Goal: Information Seeking & Learning: Learn about a topic

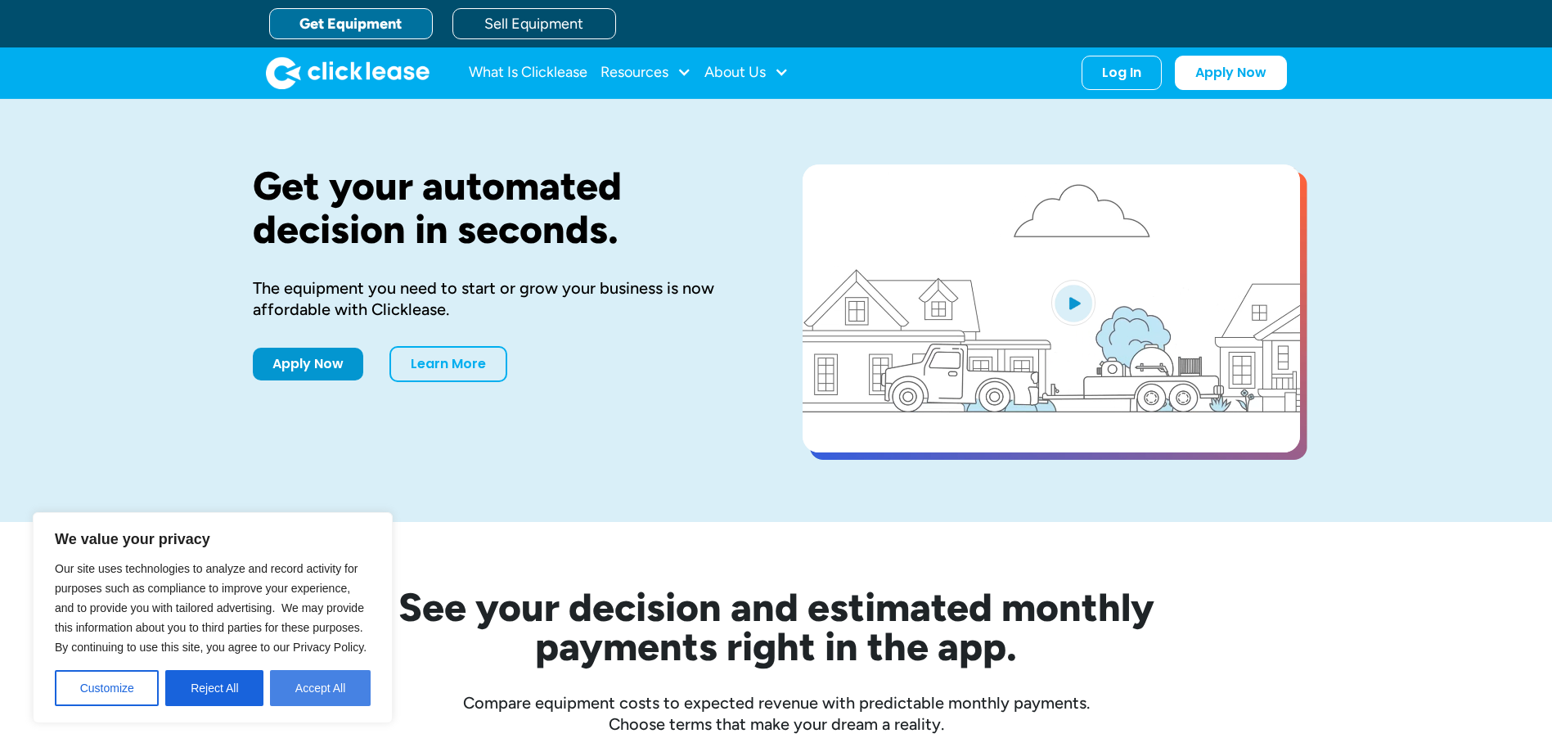
click at [321, 684] on button "Accept All" at bounding box center [320, 688] width 101 height 36
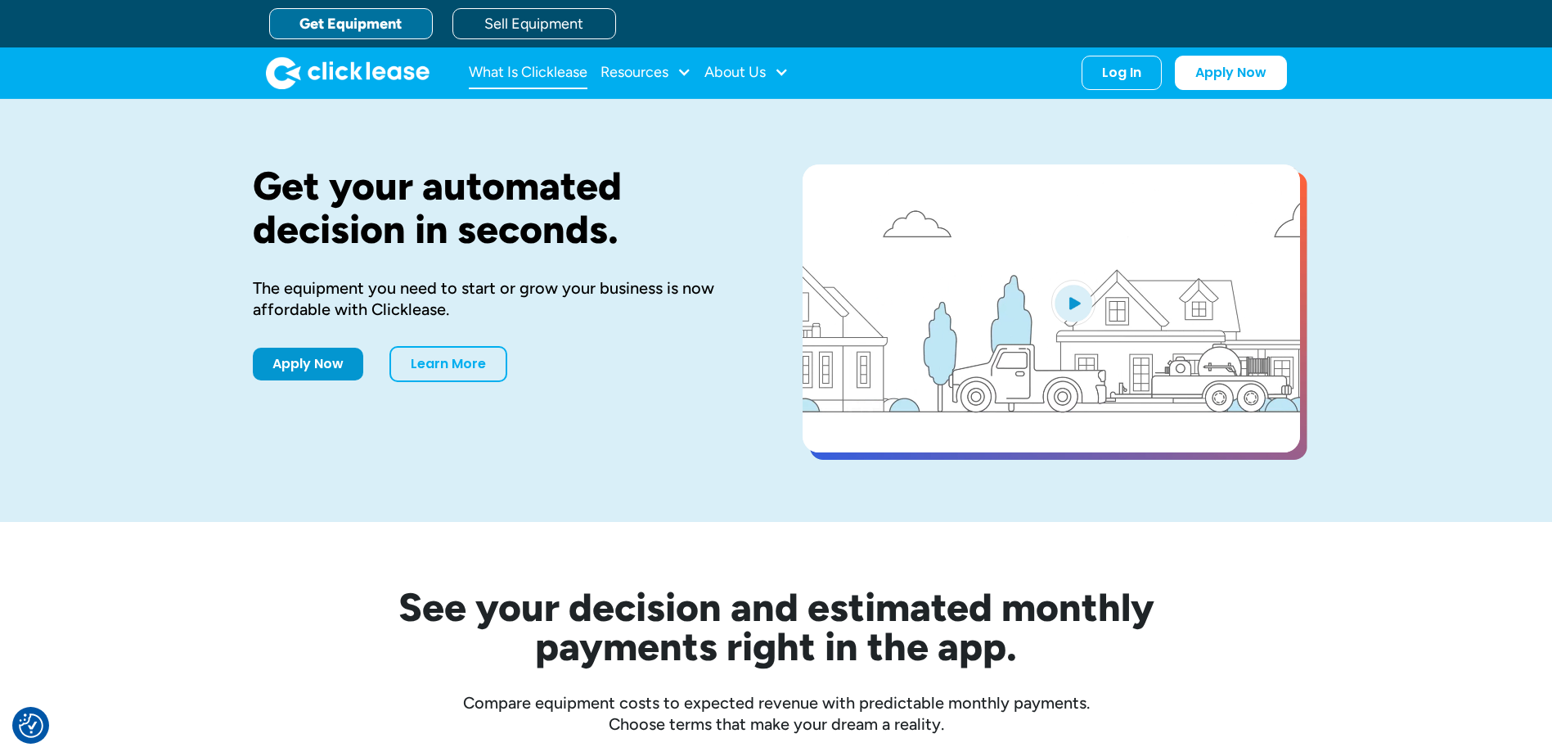
click at [493, 70] on link "What Is Clicklease" at bounding box center [528, 72] width 119 height 33
